Goal: Task Accomplishment & Management: Manage account settings

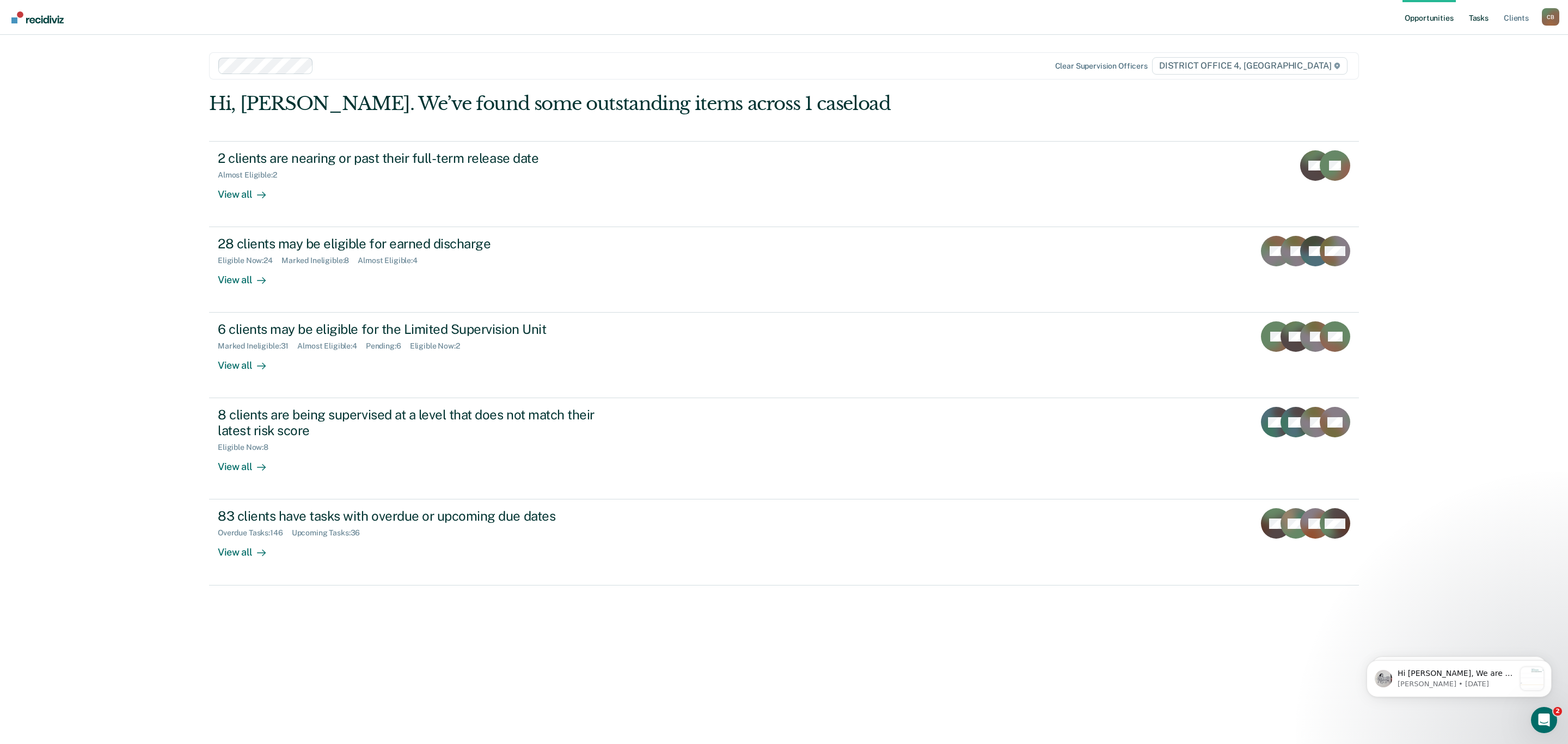
click at [1472, 22] on link "Tasks" at bounding box center [1479, 17] width 24 height 35
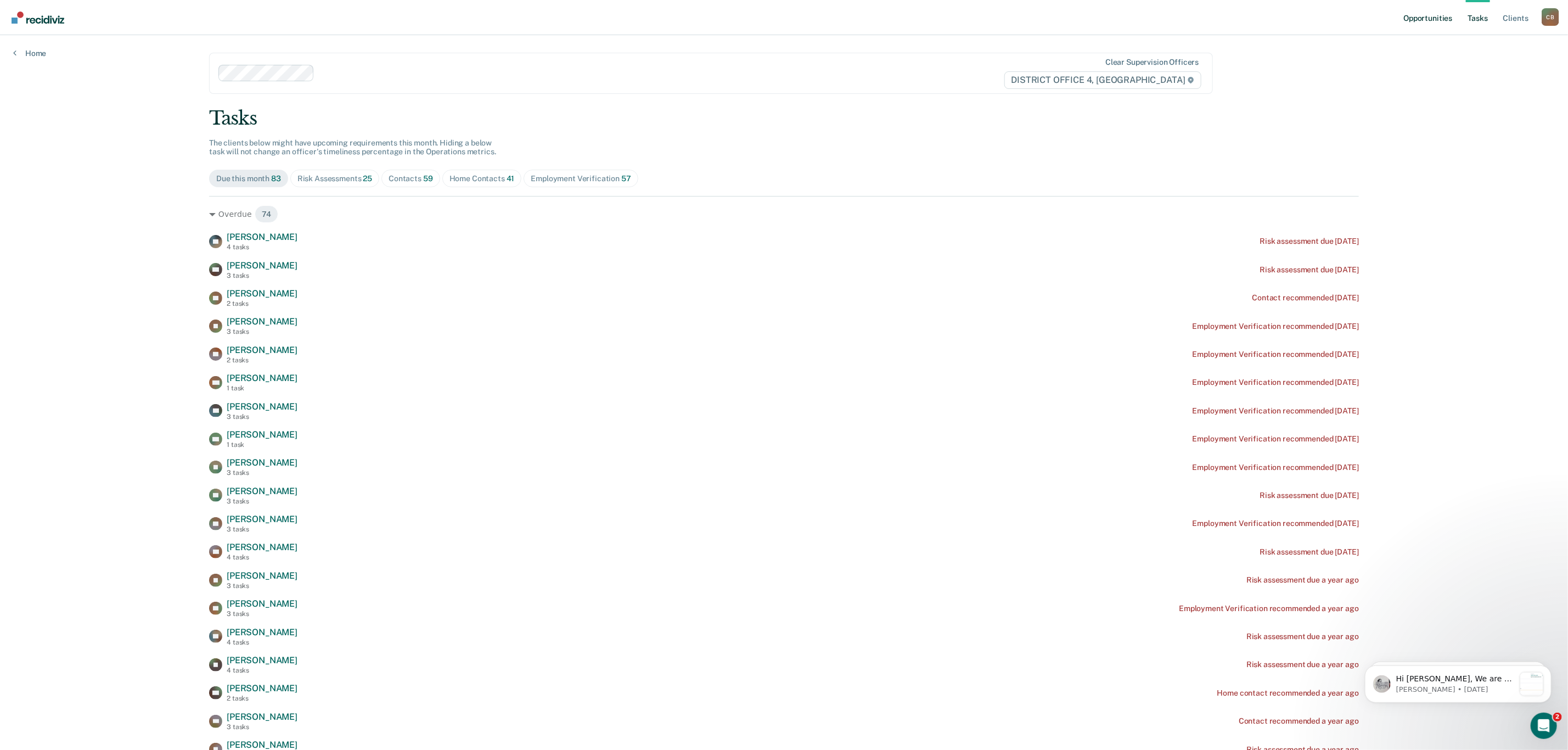
drag, startPoint x: 1438, startPoint y: 15, endPoint x: 1425, endPoint y: 20, distance: 13.9
click at [1425, 20] on link "Opportunities" at bounding box center [1428, 18] width 53 height 35
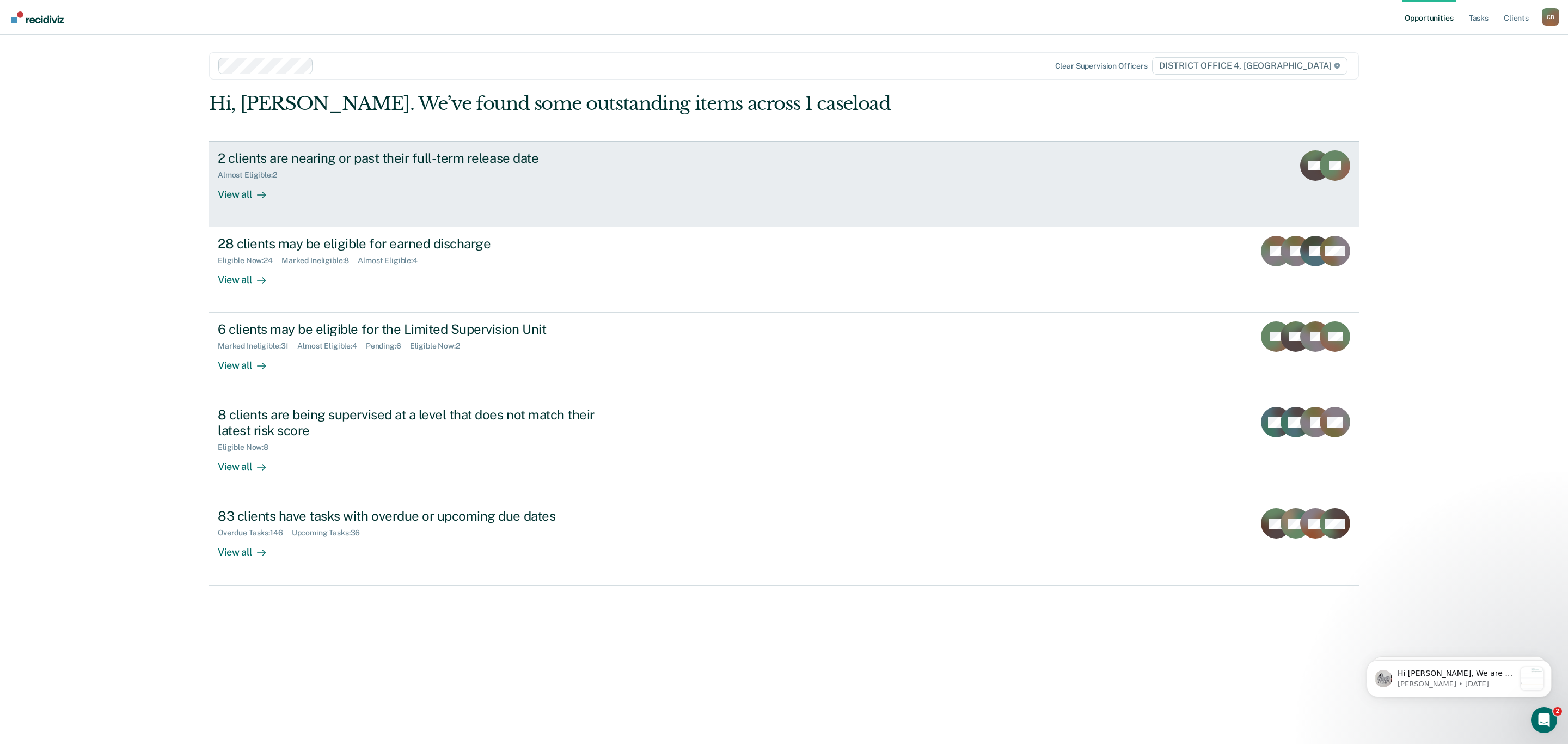
click at [402, 173] on div "Almost Eligible : 2" at bounding box center [409, 173] width 382 height 14
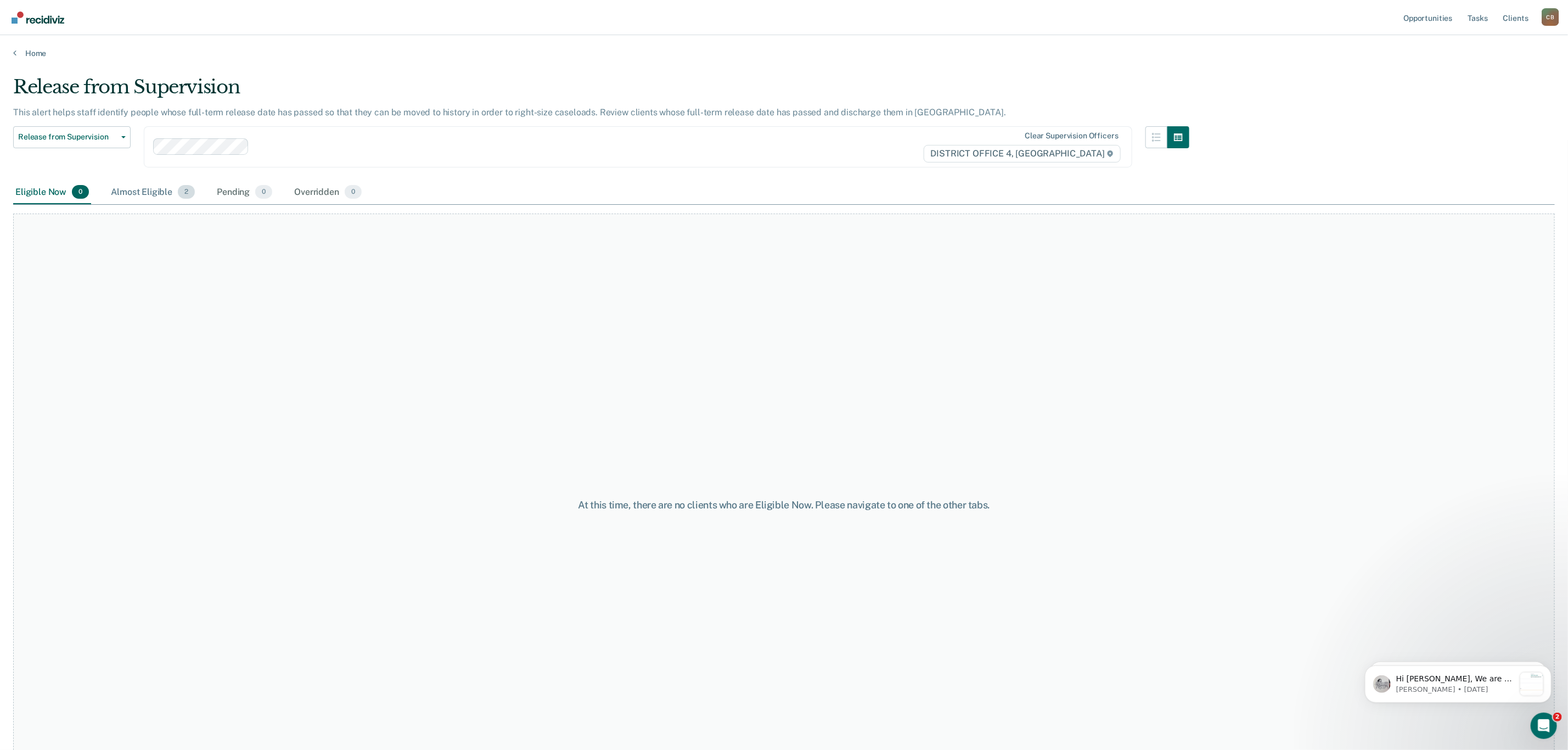
click at [129, 180] on div "Almost Eligible 2" at bounding box center [153, 192] width 88 height 24
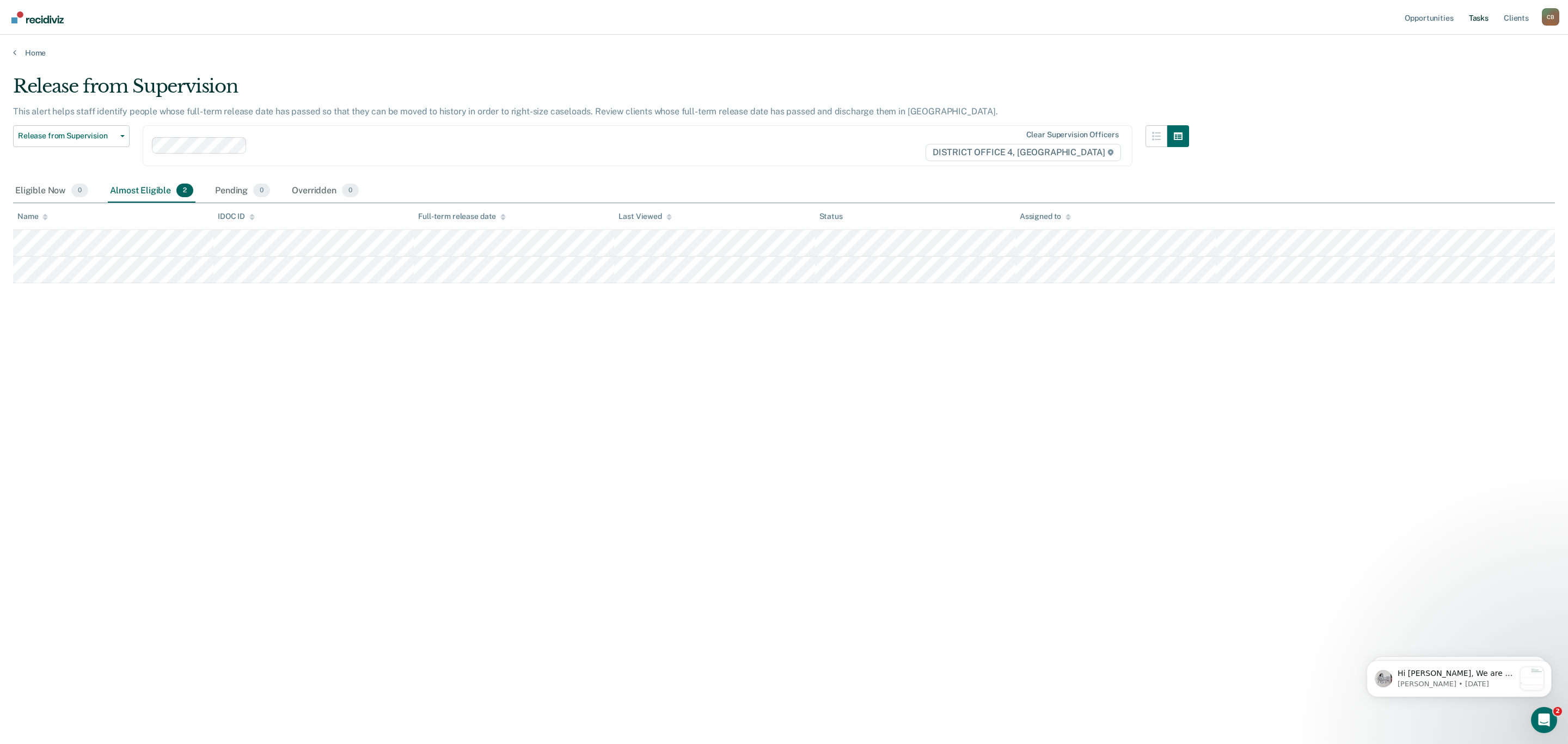
click at [1484, 18] on link "Tasks" at bounding box center [1479, 17] width 24 height 35
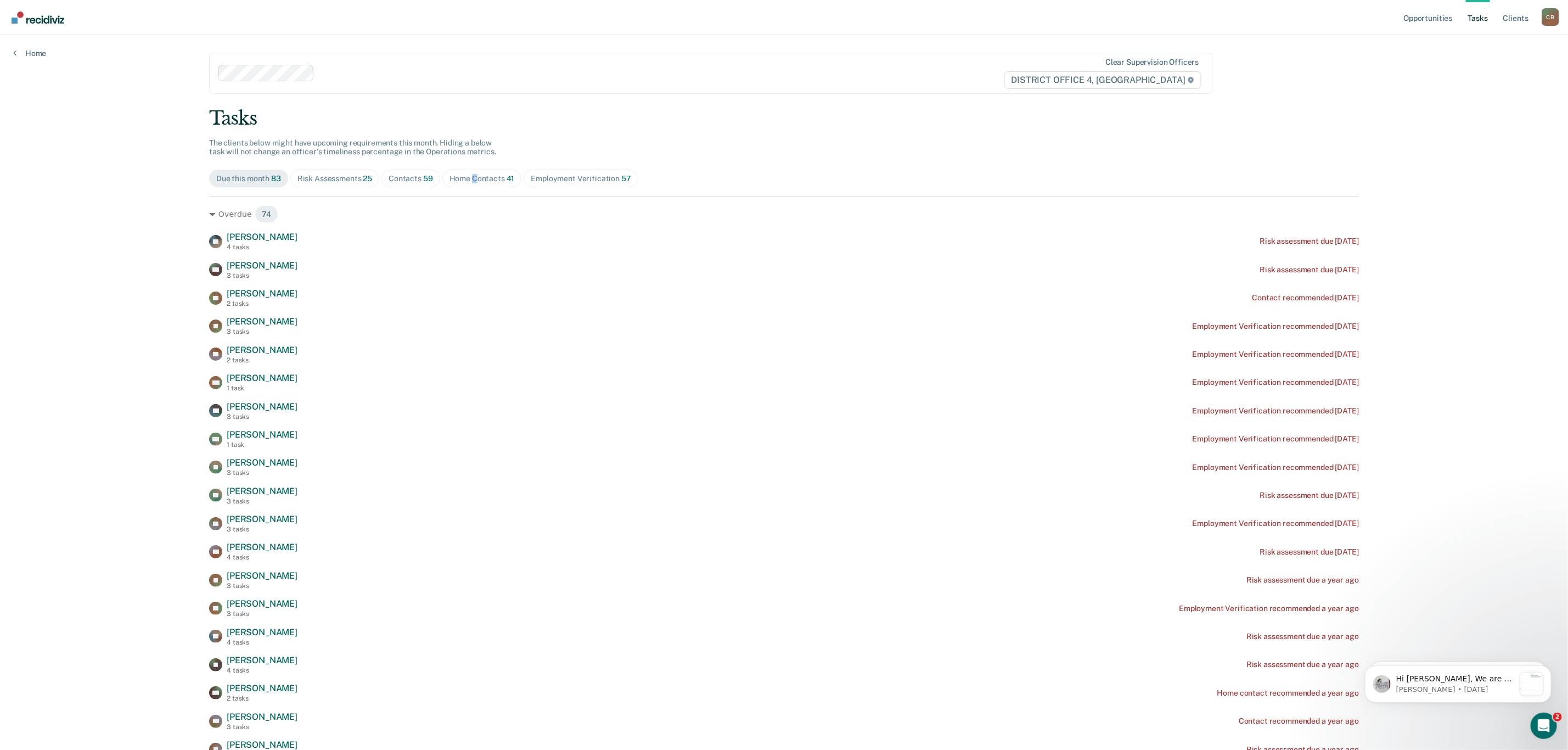
click at [471, 174] on div "Home Contacts 41" at bounding box center [482, 178] width 65 height 9
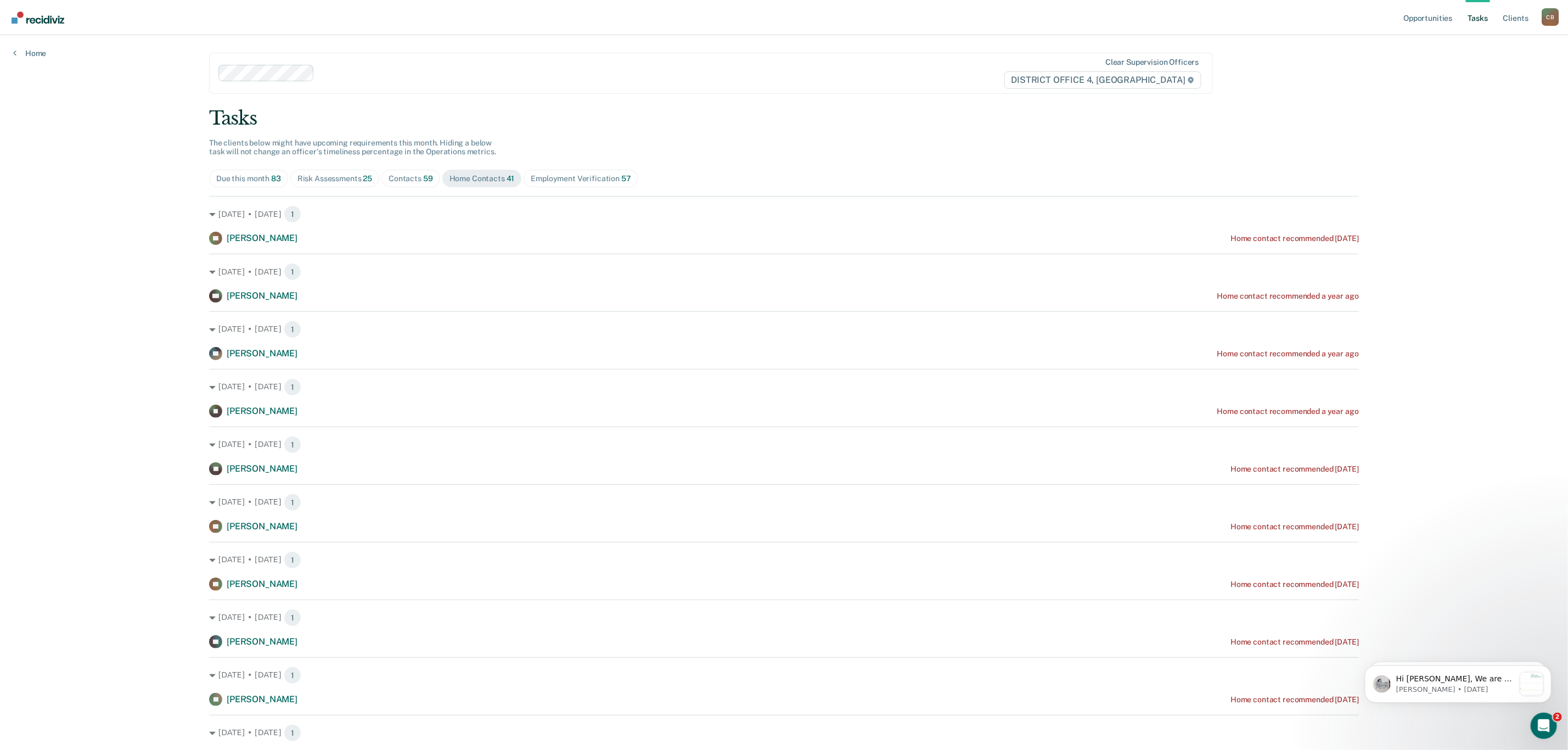
click at [324, 174] on div "Risk Assessments 25" at bounding box center [335, 178] width 74 height 9
click at [410, 174] on div "Contacts 59" at bounding box center [410, 178] width 44 height 9
